Goal: Information Seeking & Learning: Learn about a topic

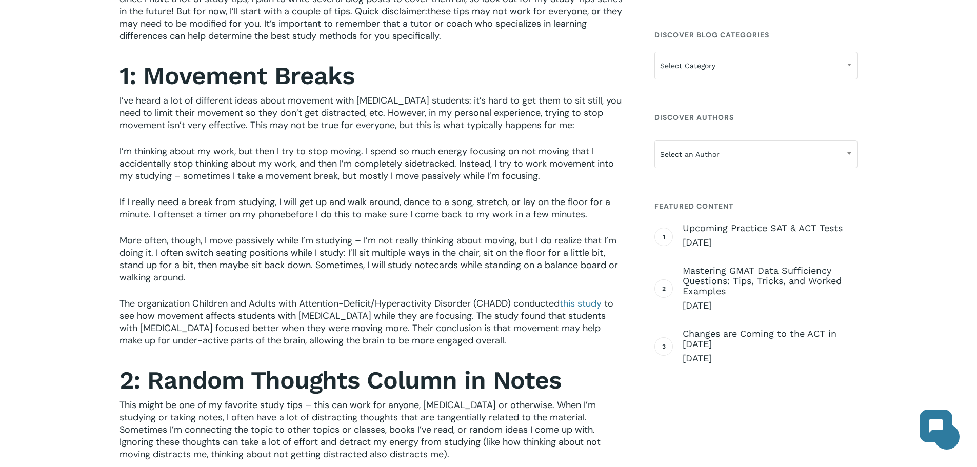
scroll to position [513, 0]
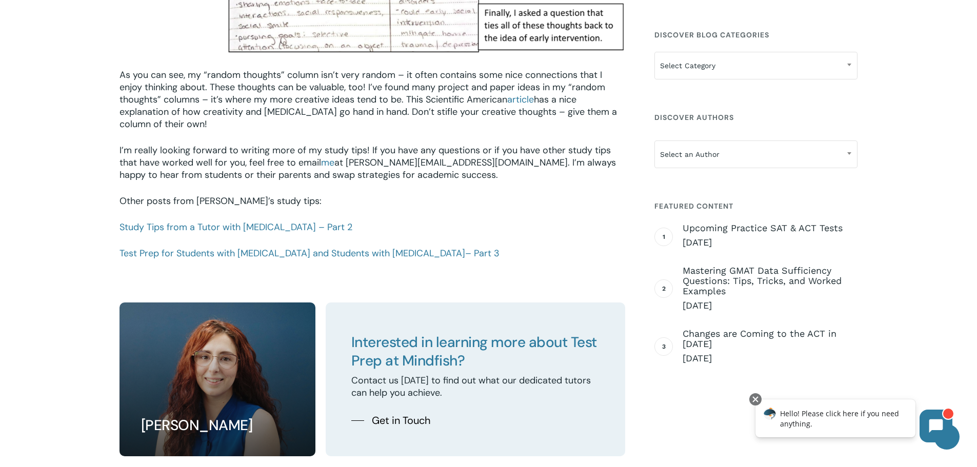
scroll to position [1253, 0]
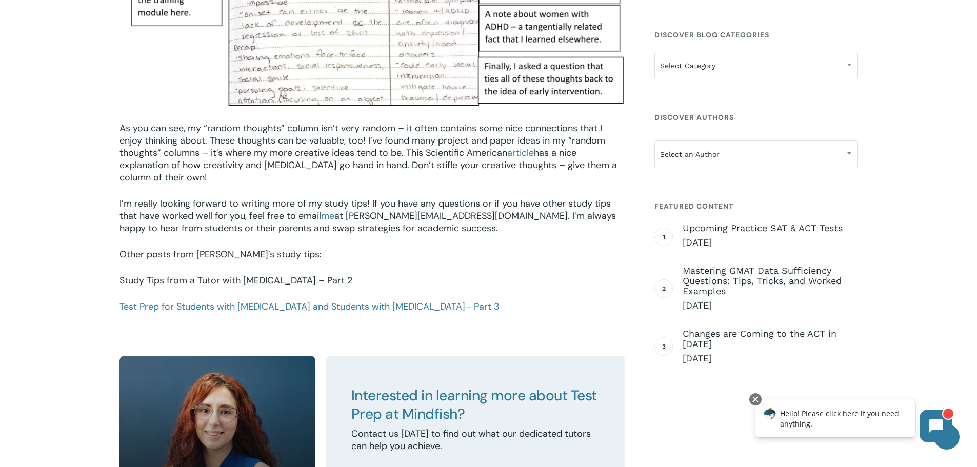
click at [270, 274] on link "Study Tips from a Tutor with [MEDICAL_DATA] – Part 2" at bounding box center [235, 280] width 233 height 12
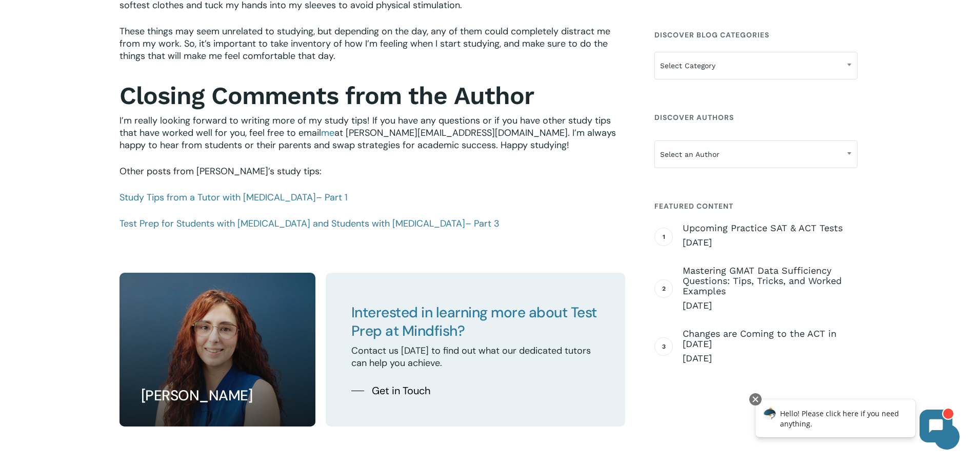
scroll to position [923, 0]
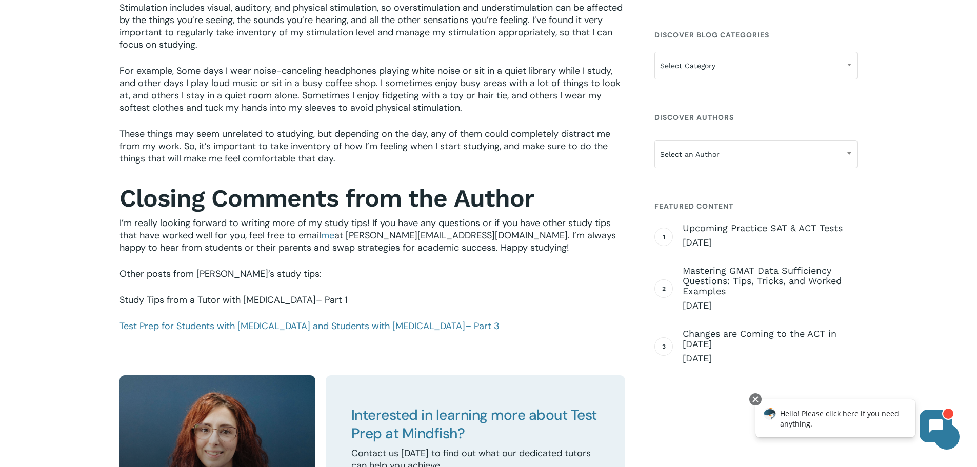
click at [316, 304] on span "– Part 1" at bounding box center [332, 300] width 32 height 12
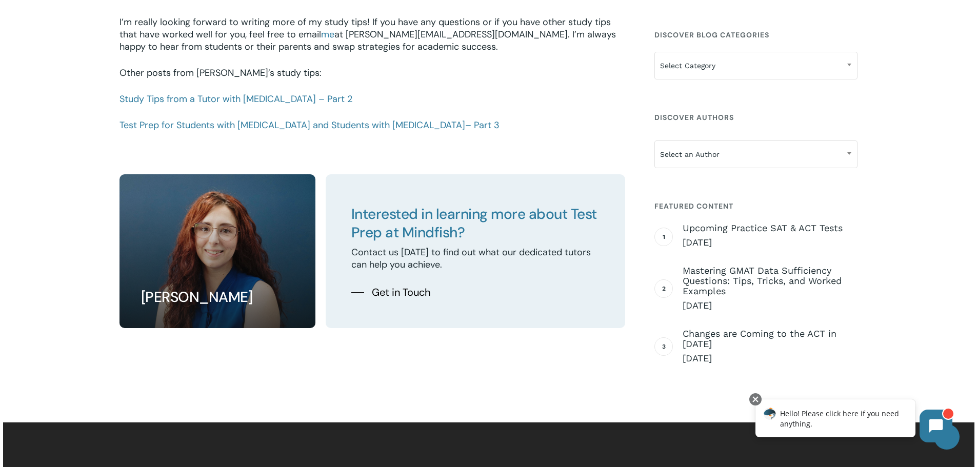
scroll to position [1333, 0]
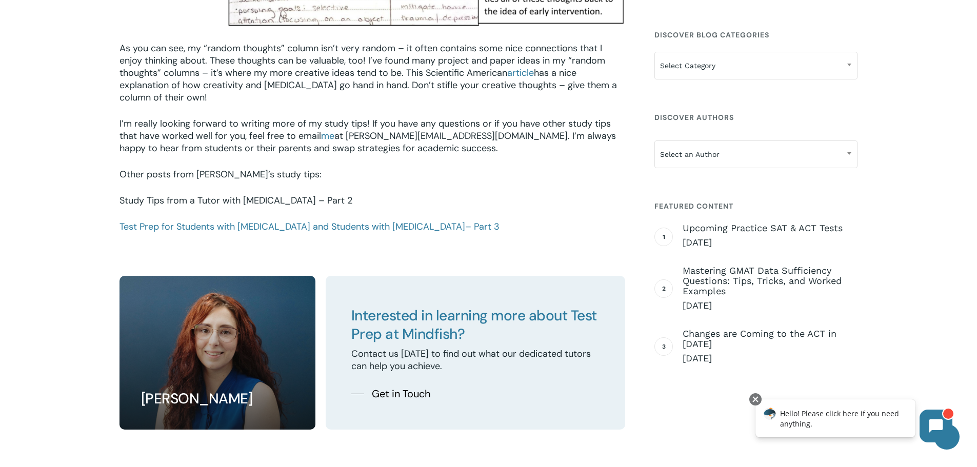
click at [280, 194] on link "Study Tips from a Tutor with [MEDICAL_DATA] – Part 2" at bounding box center [235, 200] width 233 height 12
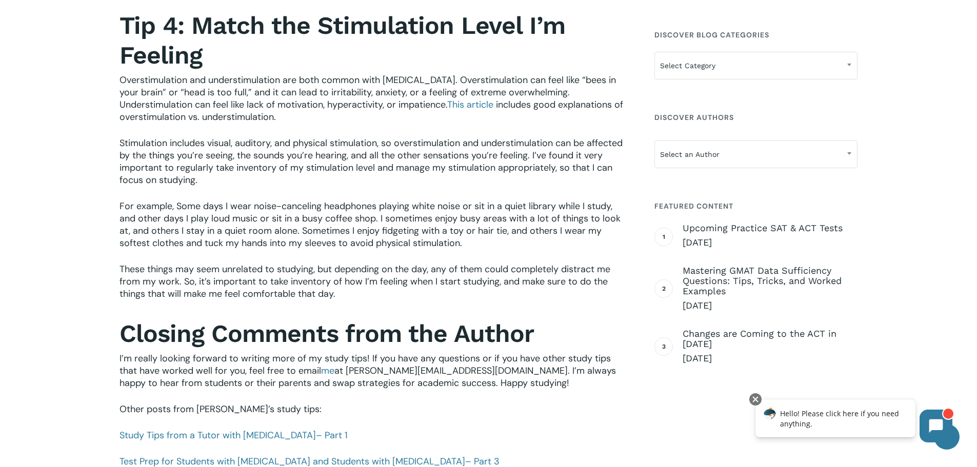
scroll to position [769, 0]
